Goal: Find specific page/section: Find specific page/section

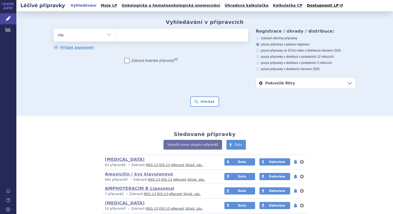
scroll to position [51, 0]
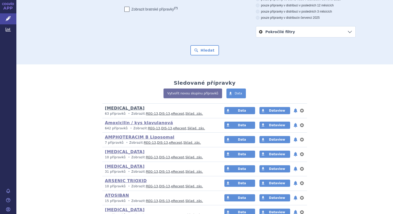
click at [114, 109] on link "[MEDICAL_DATA]" at bounding box center [125, 107] width 40 height 5
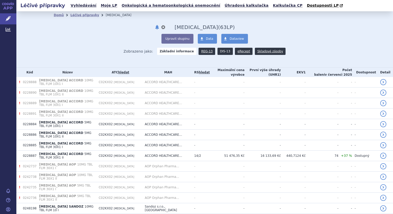
click at [219, 54] on link "DIS-13" at bounding box center [225, 51] width 15 height 7
